Goal: Obtain resource: Download file/media

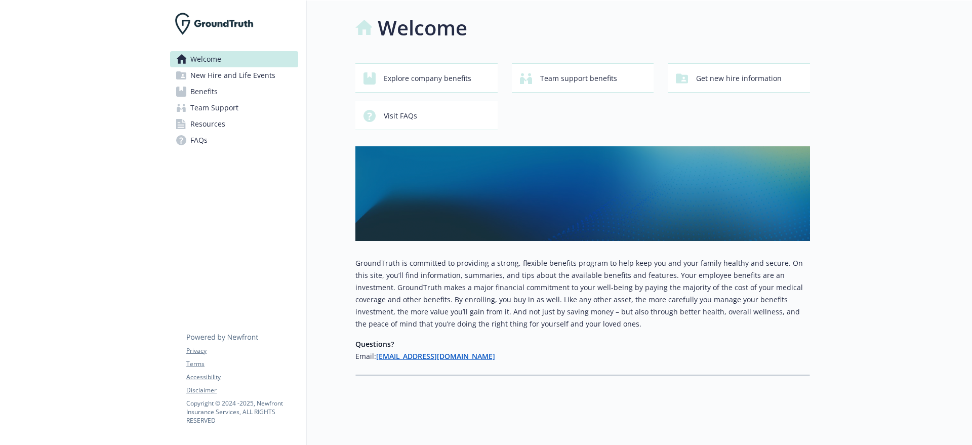
click at [218, 82] on span "New Hire and Life Events" at bounding box center [232, 75] width 85 height 16
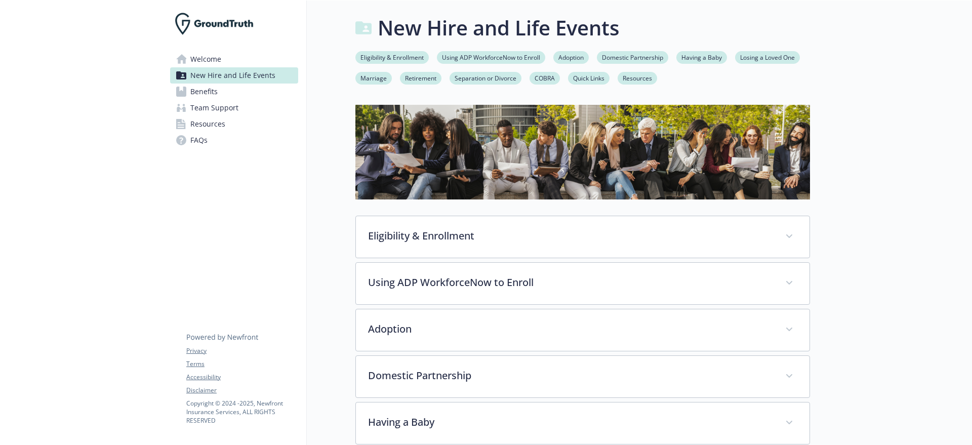
click at [235, 92] on link "Benefits" at bounding box center [234, 92] width 128 height 16
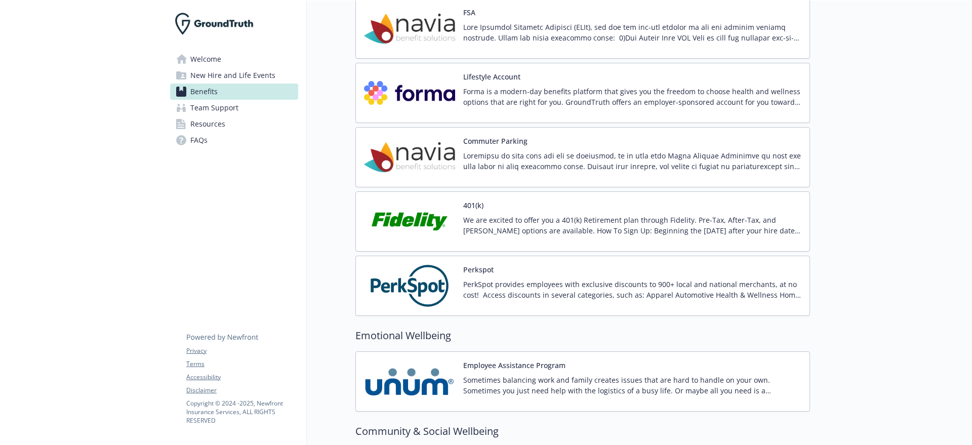
click at [493, 226] on p "We are excited to offer you a 401(k) Retirement plan through Fidelity. Pre-Tax,…" at bounding box center [632, 225] width 338 height 21
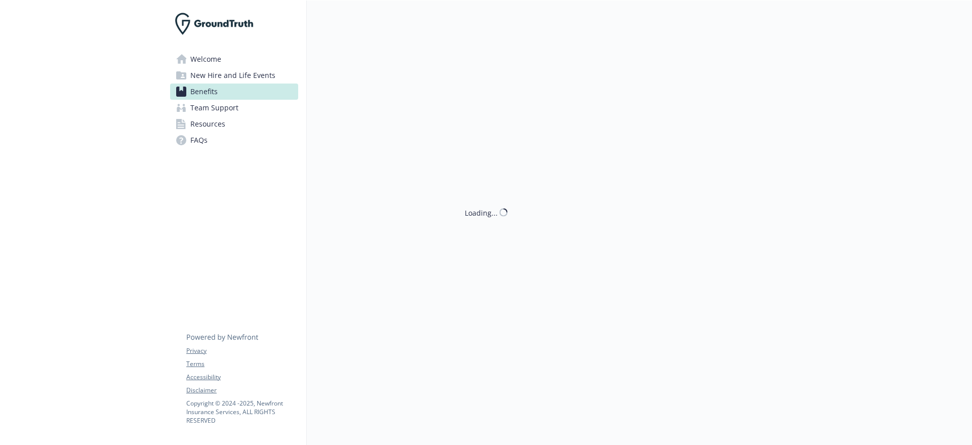
scroll to position [1203, 0]
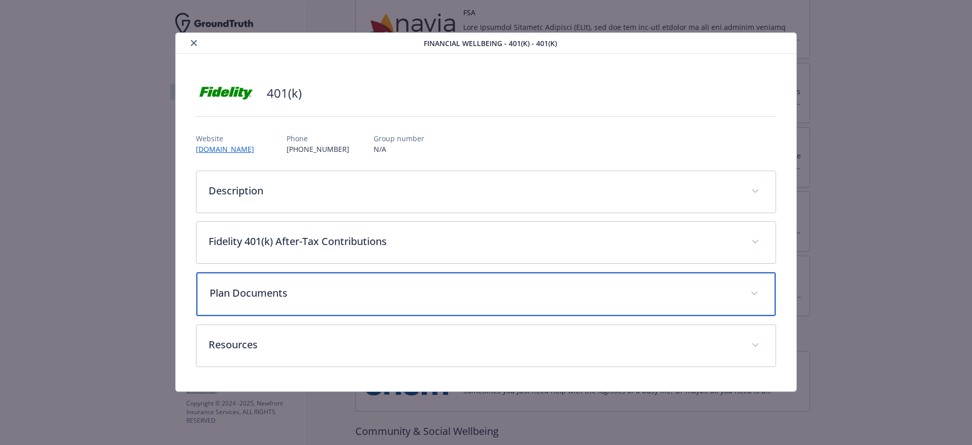
drag, startPoint x: 257, startPoint y: 285, endPoint x: 263, endPoint y: 281, distance: 7.7
click at [261, 284] on div "Plan Documents" at bounding box center [486, 294] width 580 height 44
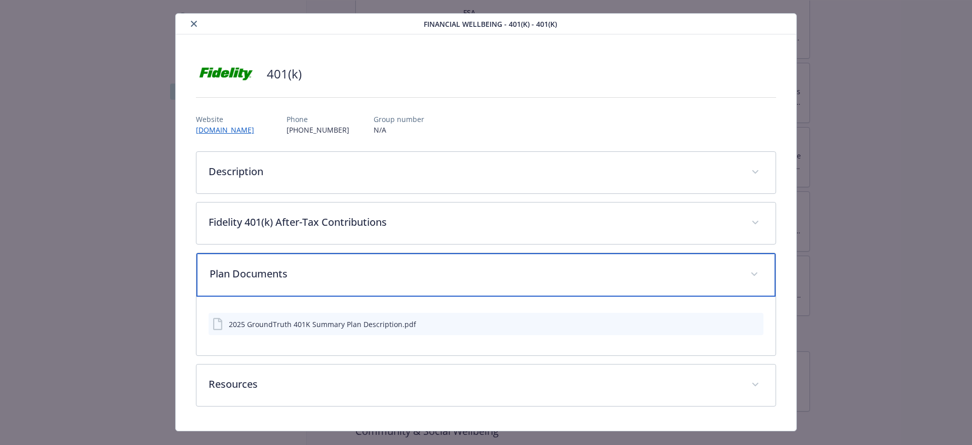
scroll to position [38, 0]
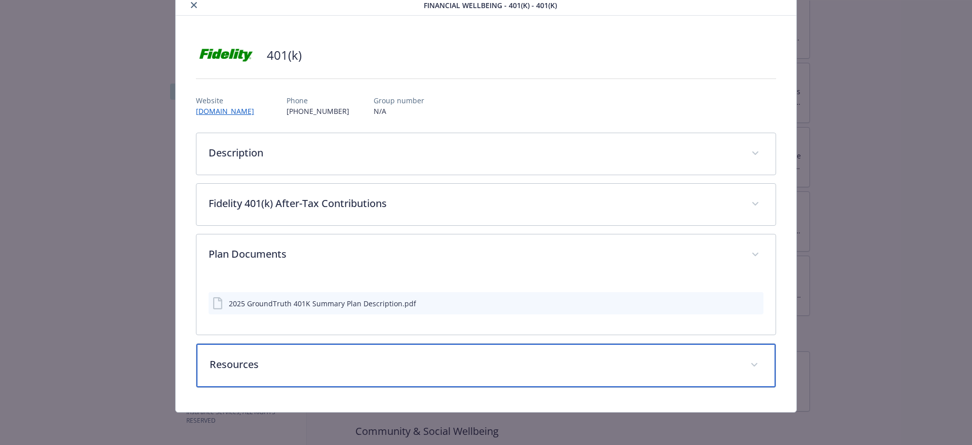
click at [279, 367] on p "Resources" at bounding box center [474, 364] width 529 height 15
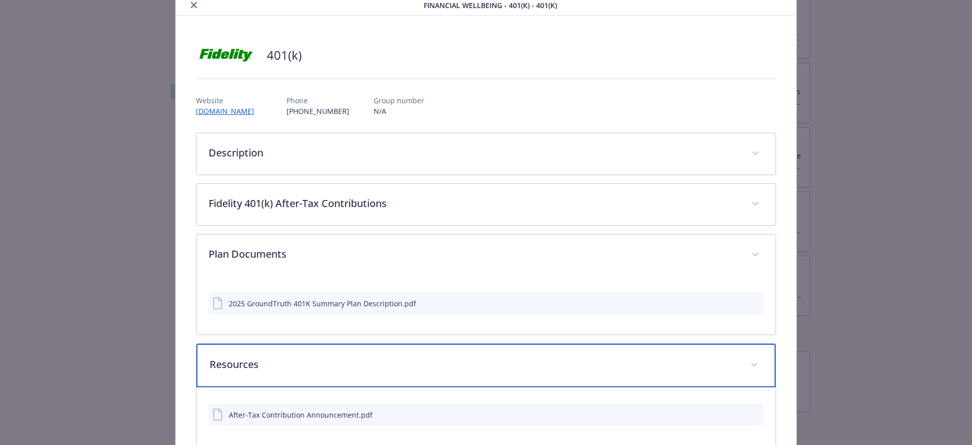
scroll to position [97, 0]
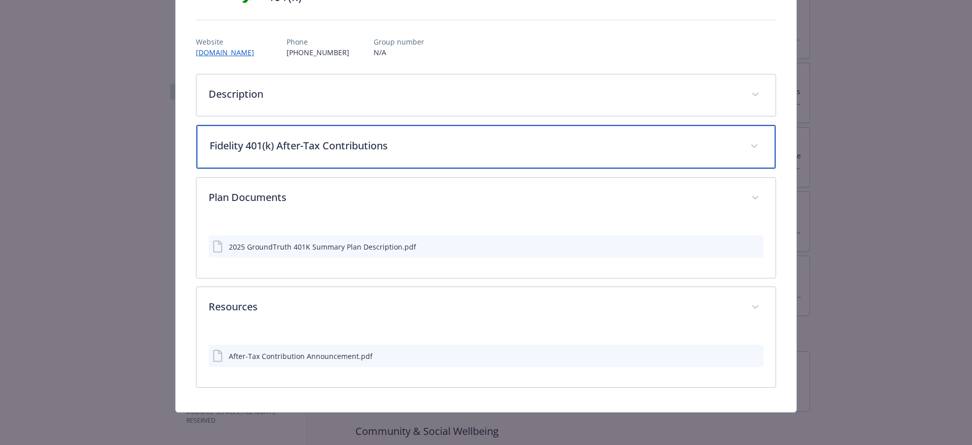
click at [304, 149] on p "Fidelity 401(k) After-Tax Contributions" at bounding box center [474, 145] width 529 height 15
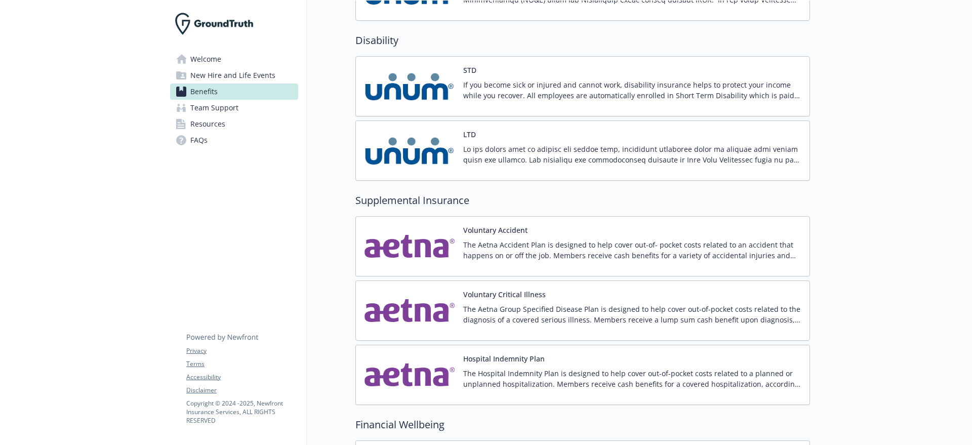
click at [231, 121] on link "Resources" at bounding box center [234, 124] width 128 height 16
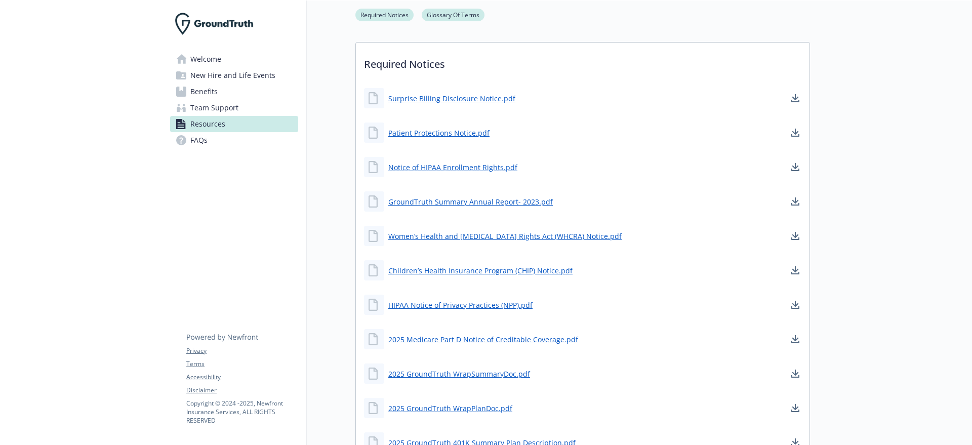
scroll to position [254, 0]
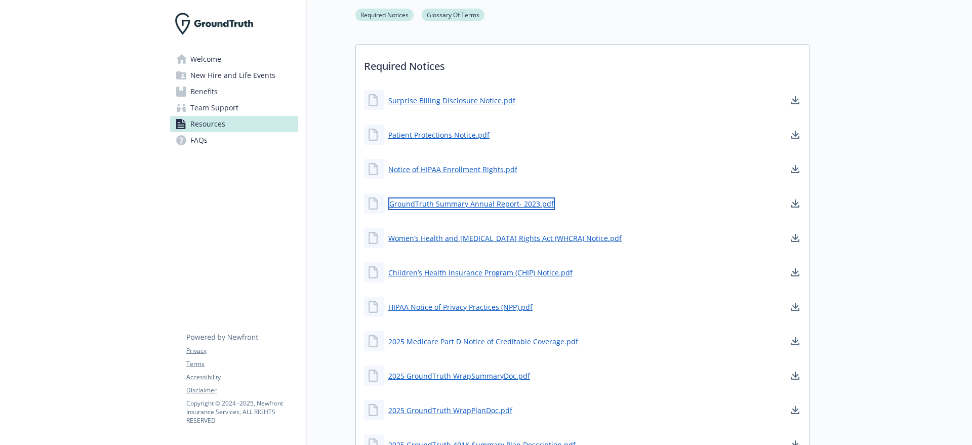
click at [515, 204] on link "GroundTruth Summary Annual Report- 2023.pdf" at bounding box center [471, 203] width 167 height 13
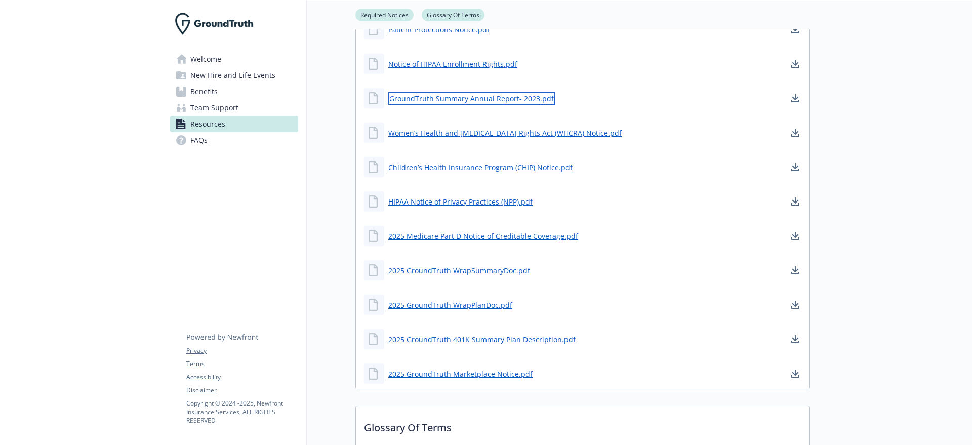
scroll to position [381, 0]
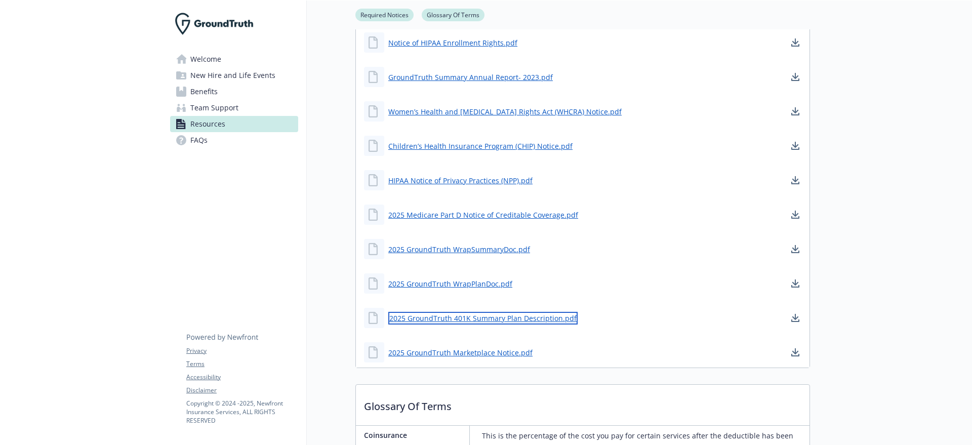
click at [489, 316] on link "2025 GroundTruth 401K Summary Plan Description.pdf" at bounding box center [482, 318] width 189 height 13
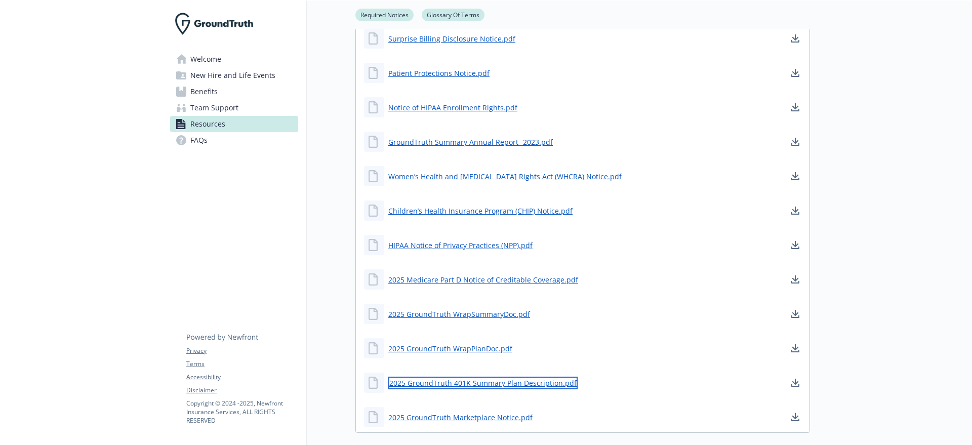
scroll to position [318, 0]
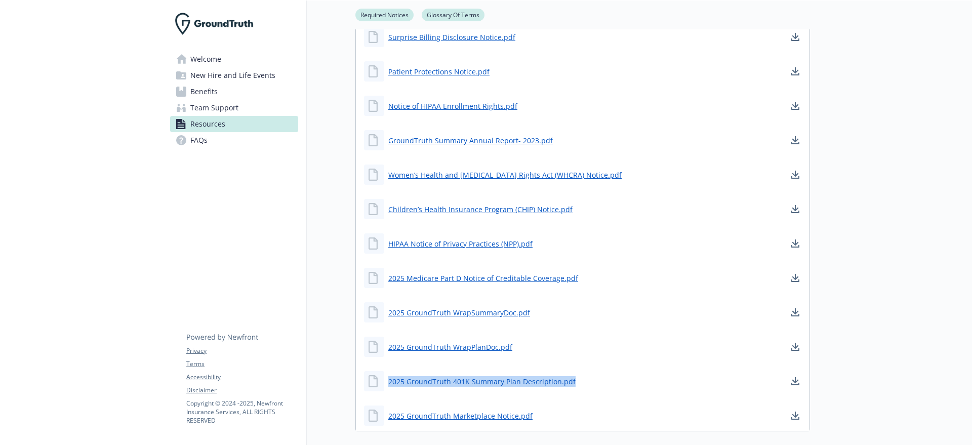
drag, startPoint x: 603, startPoint y: 380, endPoint x: 385, endPoint y: 381, distance: 217.3
click at [385, 381] on div "2025 GroundTruth 401K Summary Plan Description.pdf" at bounding box center [583, 381] width 454 height 30
copy link "2025 GroundTruth 401K Summary Plan Description.pdf"
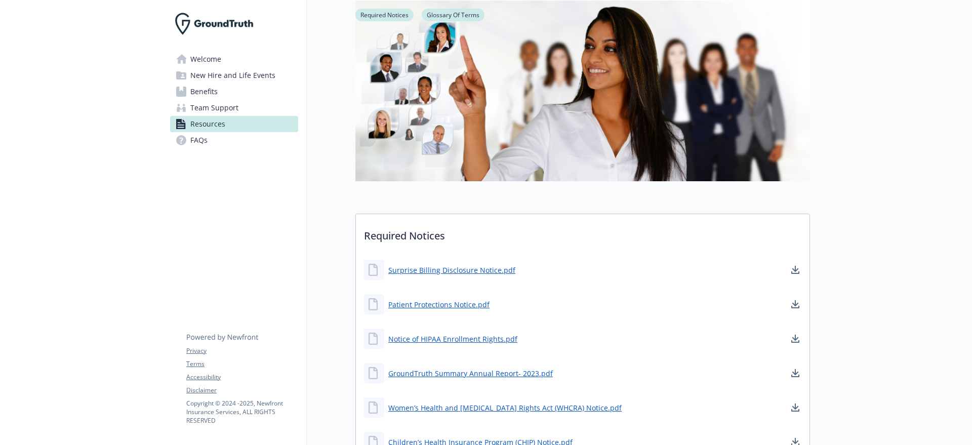
scroll to position [0, 0]
